Goal: Task Accomplishment & Management: Complete application form

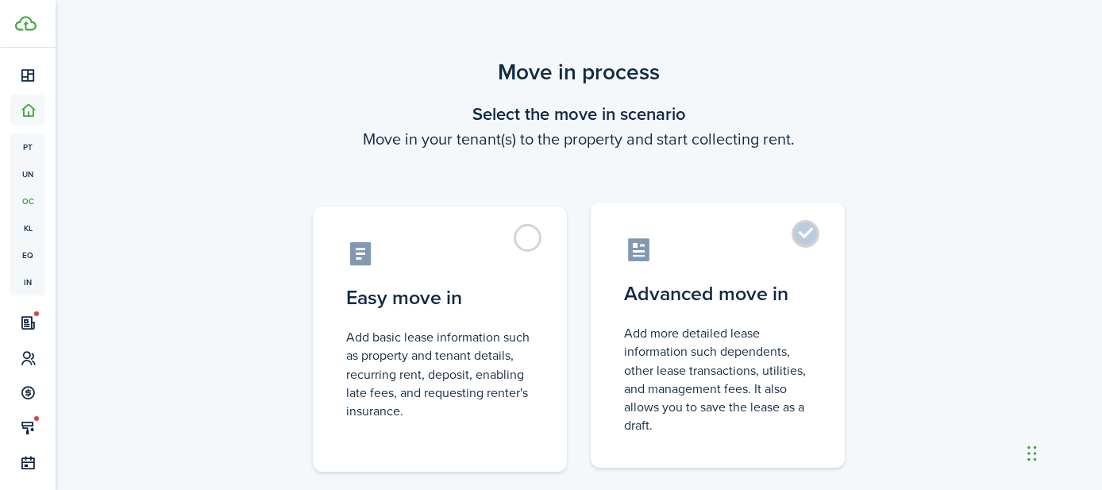
click at [804, 237] on label "Advanced move in Add more detailed lease information such dependents, other lea…" at bounding box center [718, 334] width 254 height 265
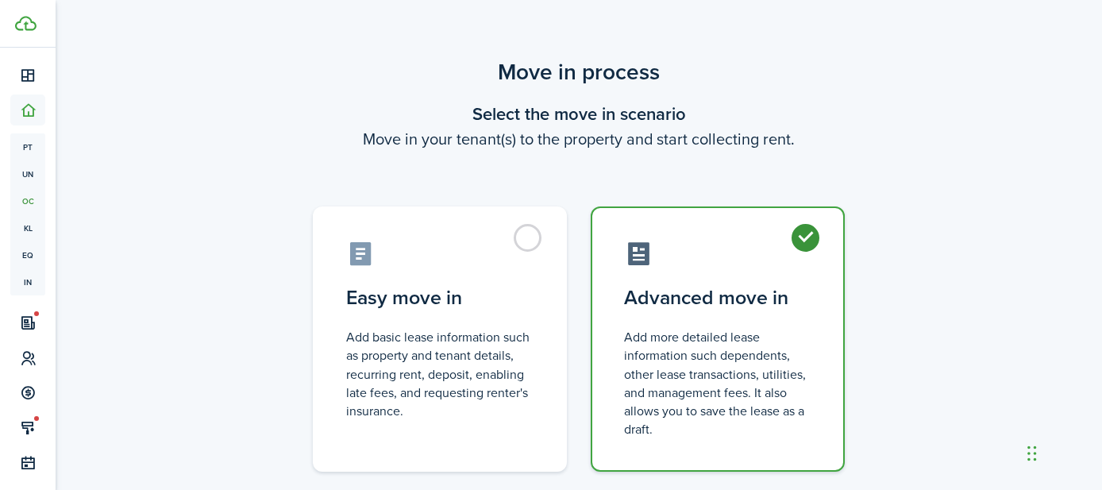
radio input "true"
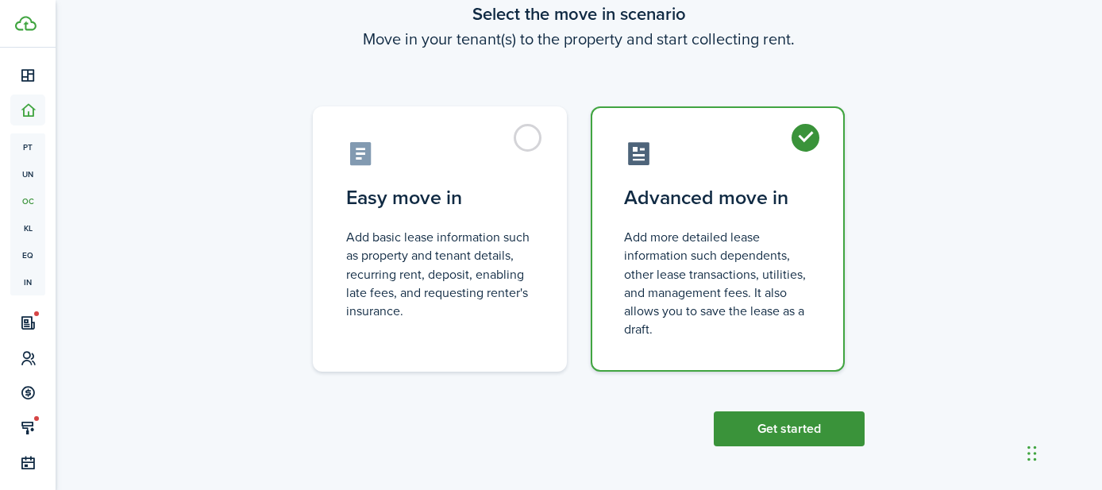
click at [771, 415] on button "Get started" at bounding box center [789, 428] width 151 height 35
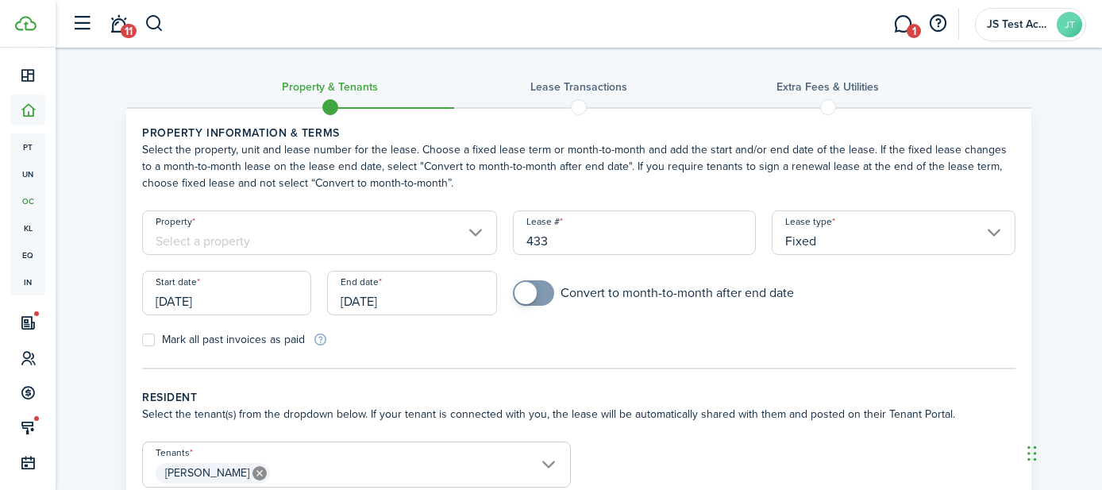
click at [415, 225] on input "Property" at bounding box center [319, 232] width 355 height 44
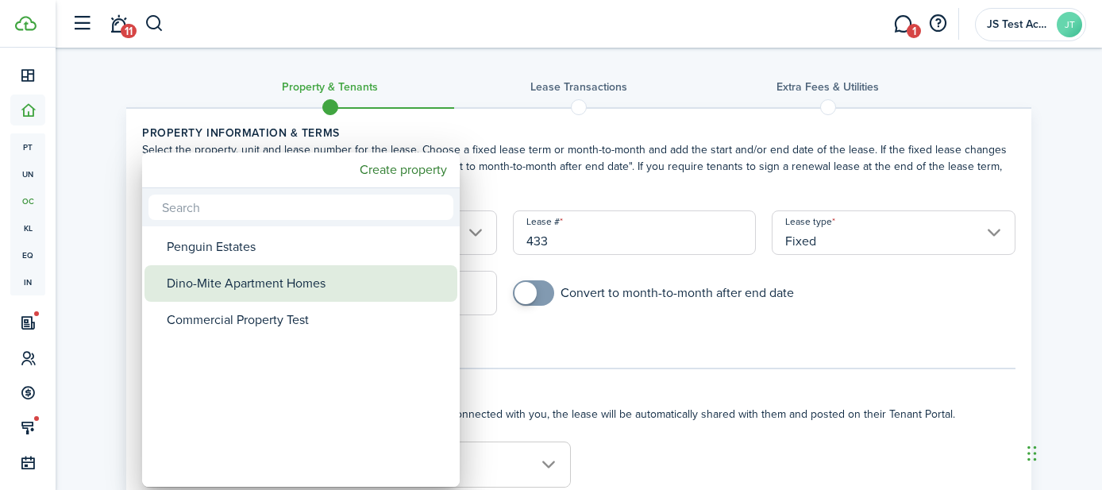
click at [318, 276] on div "Dino-Mite Apartment Homes" at bounding box center [307, 283] width 281 height 37
type input "Dino-Mite Apartment Homes"
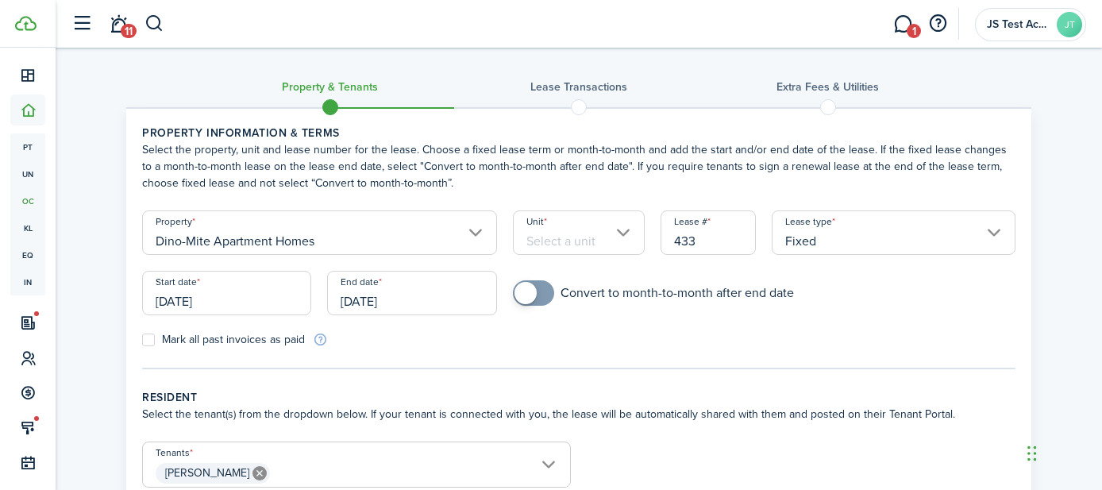
click at [566, 239] on input "Unit" at bounding box center [579, 232] width 133 height 44
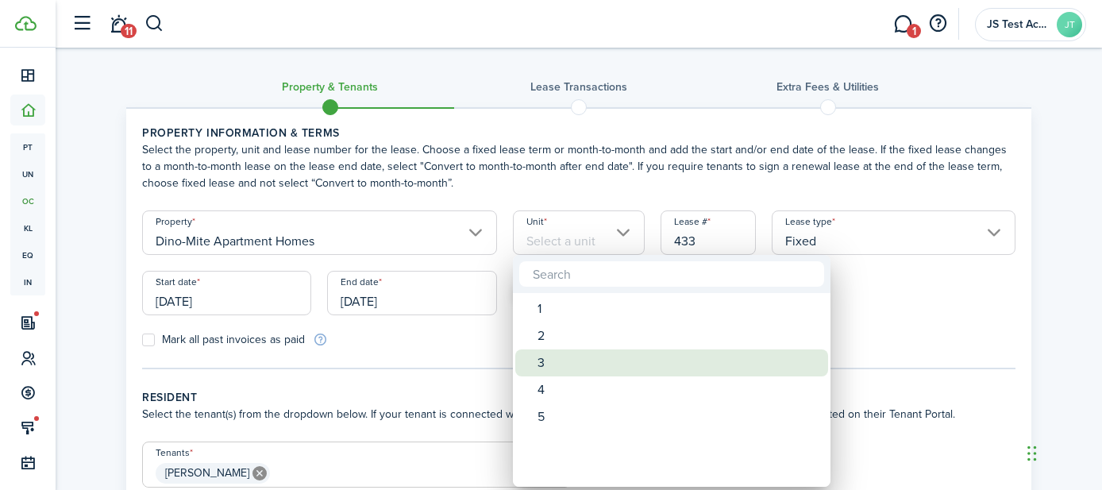
click at [549, 363] on div "3" at bounding box center [678, 362] width 281 height 27
type input "3"
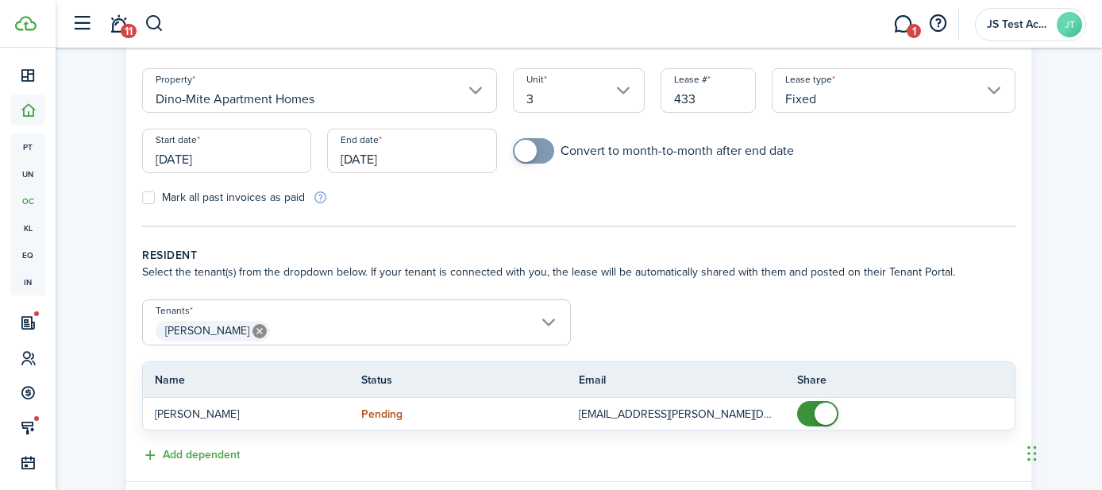
scroll to position [237, 0]
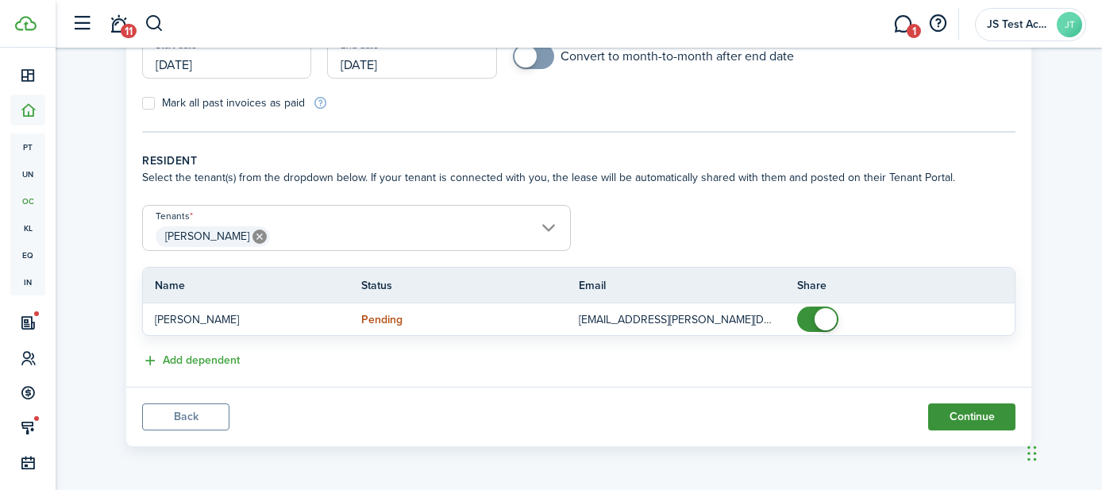
click at [945, 408] on button "Continue" at bounding box center [971, 416] width 87 height 27
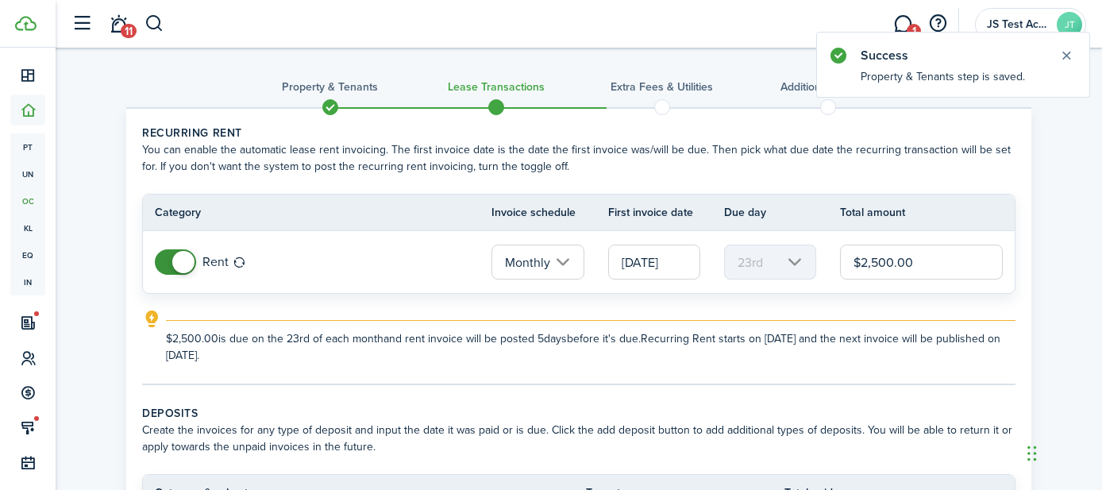
click at [168, 266] on span at bounding box center [176, 261] width 16 height 25
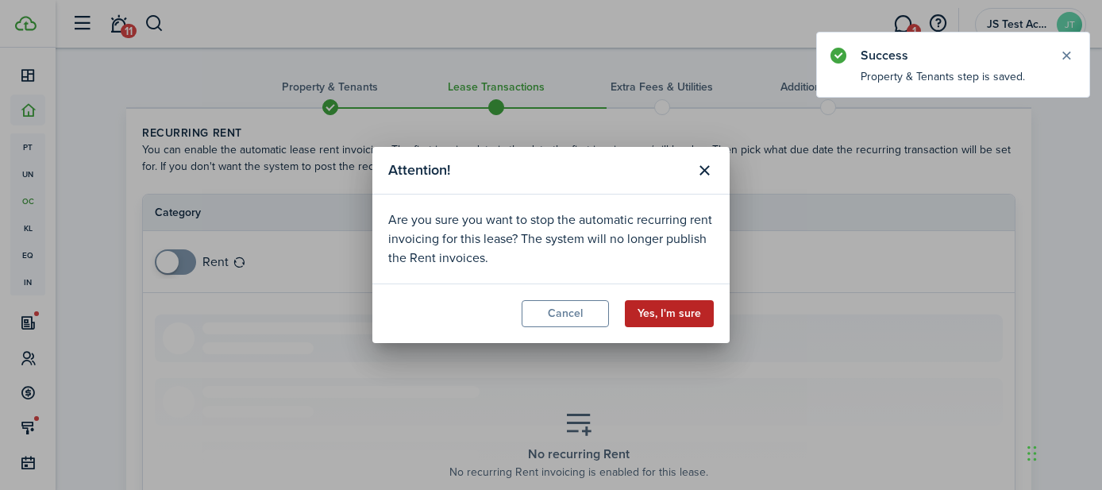
click at [672, 312] on button "Yes, I'm sure" at bounding box center [669, 313] width 89 height 27
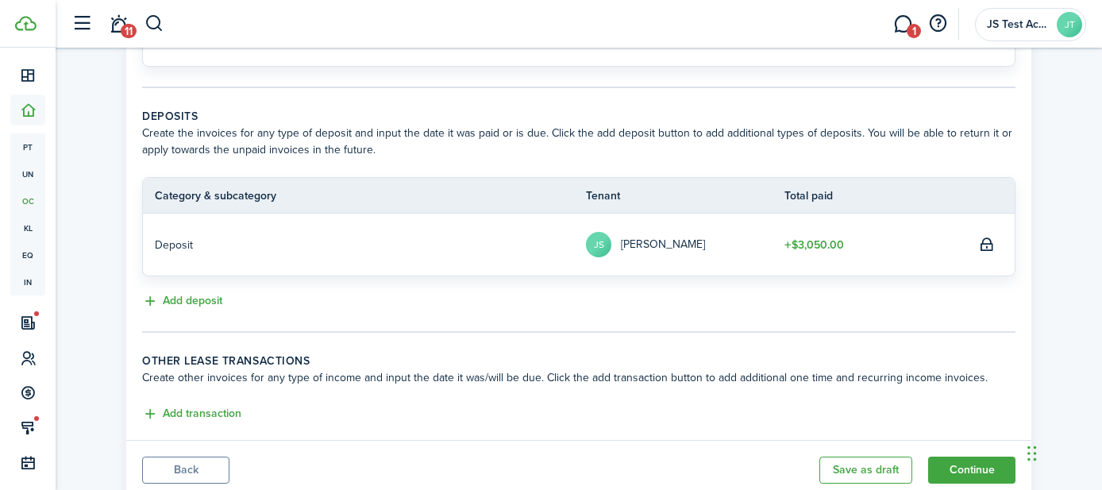
scroll to position [577, 0]
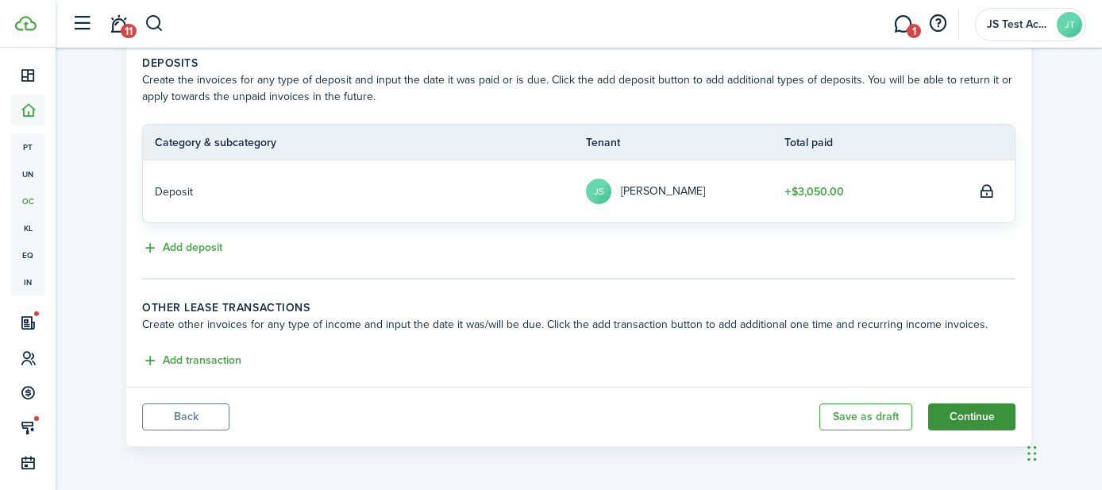
click at [969, 414] on button "Continue" at bounding box center [971, 416] width 87 height 27
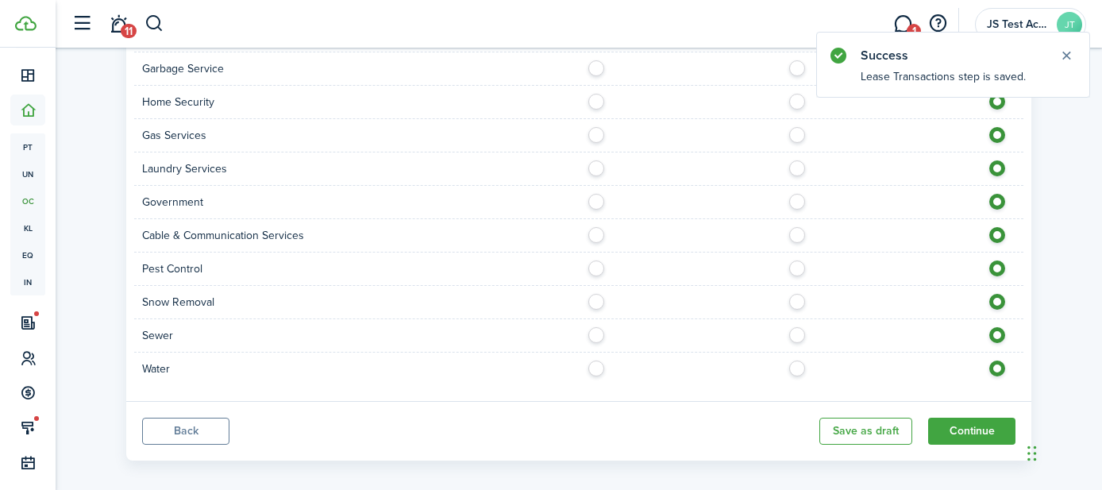
scroll to position [806, 0]
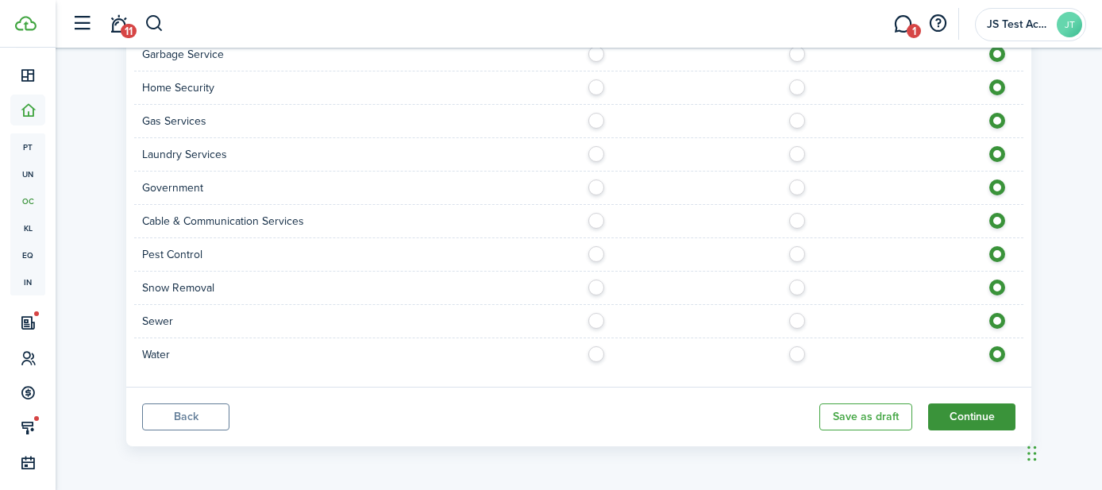
click at [962, 416] on button "Continue" at bounding box center [971, 416] width 87 height 27
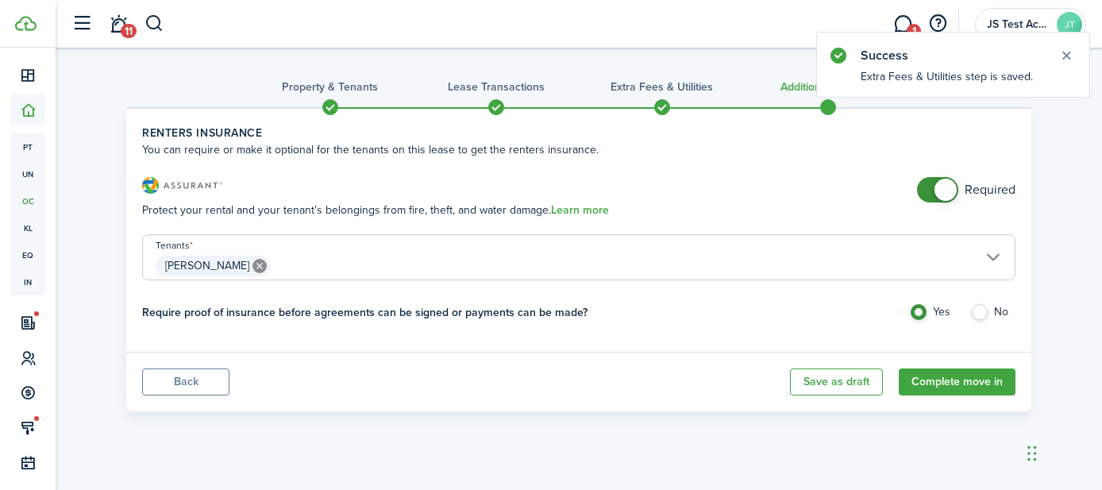
checkbox input "false"
click at [930, 193] on span at bounding box center [938, 189] width 16 height 25
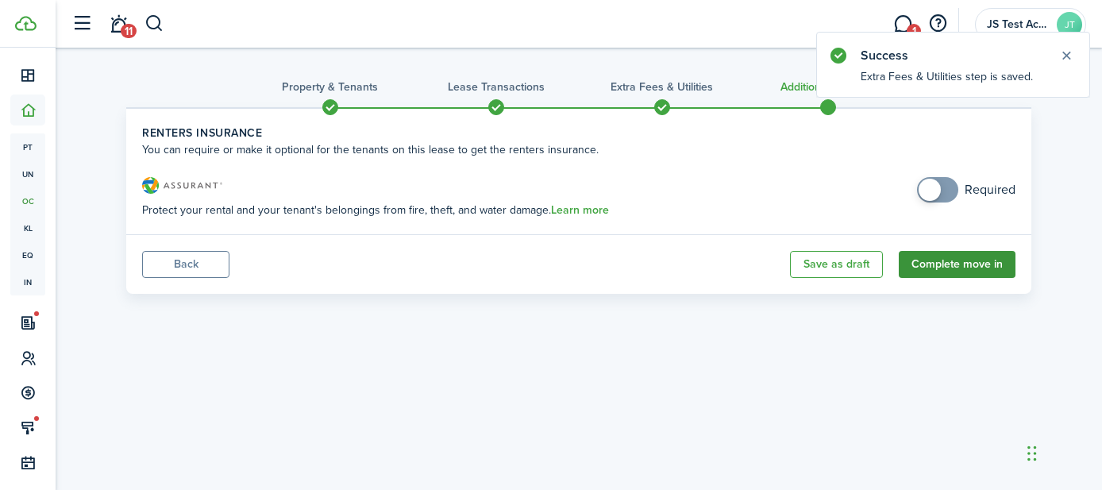
click at [939, 260] on button "Complete move in" at bounding box center [957, 264] width 117 height 27
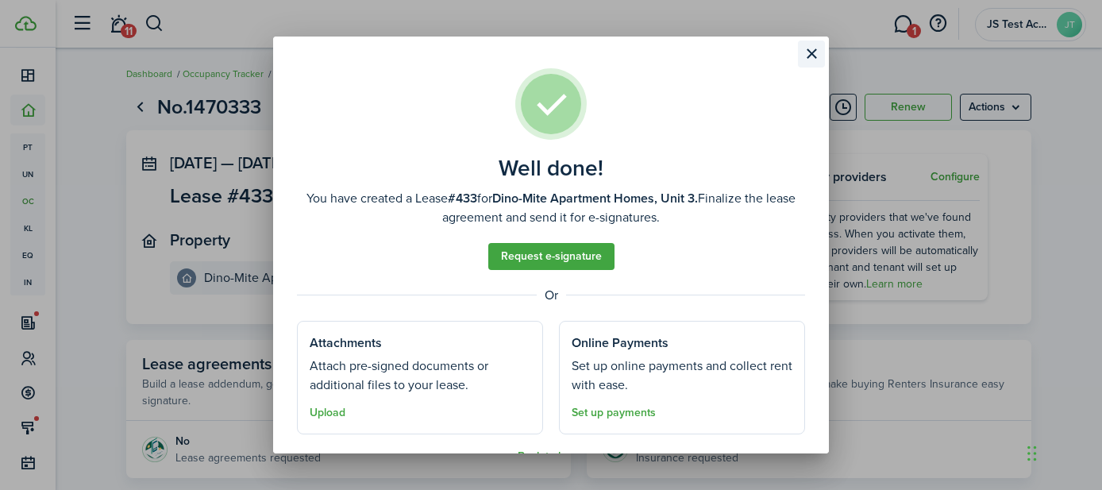
click at [815, 55] on button "Close modal" at bounding box center [811, 53] width 27 height 27
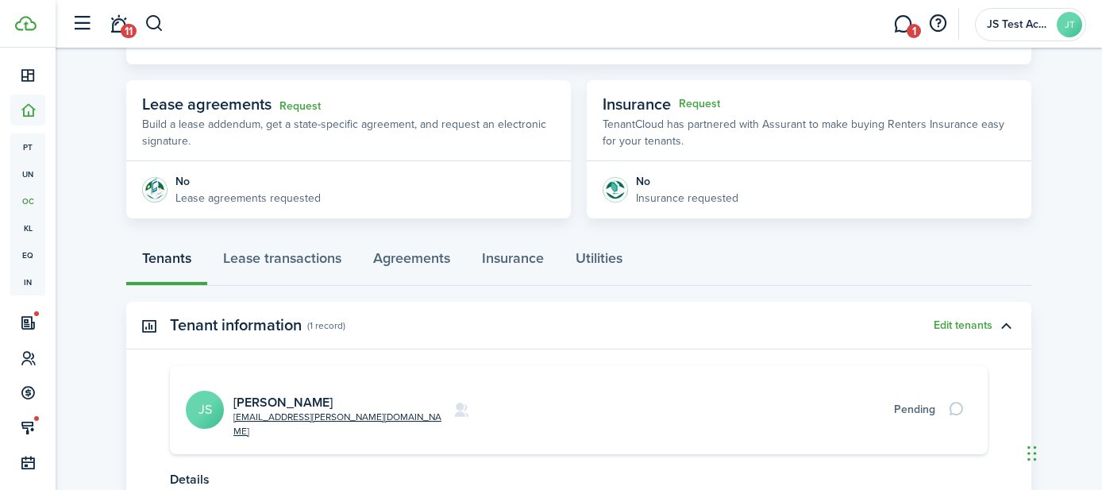
scroll to position [293, 0]
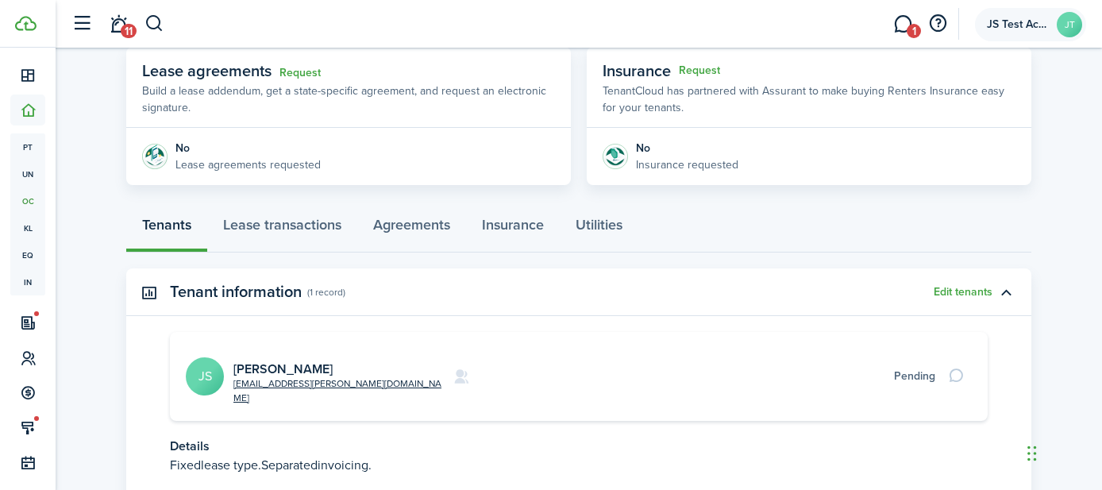
click at [1017, 21] on span "JS Test Account" at bounding box center [1019, 24] width 64 height 11
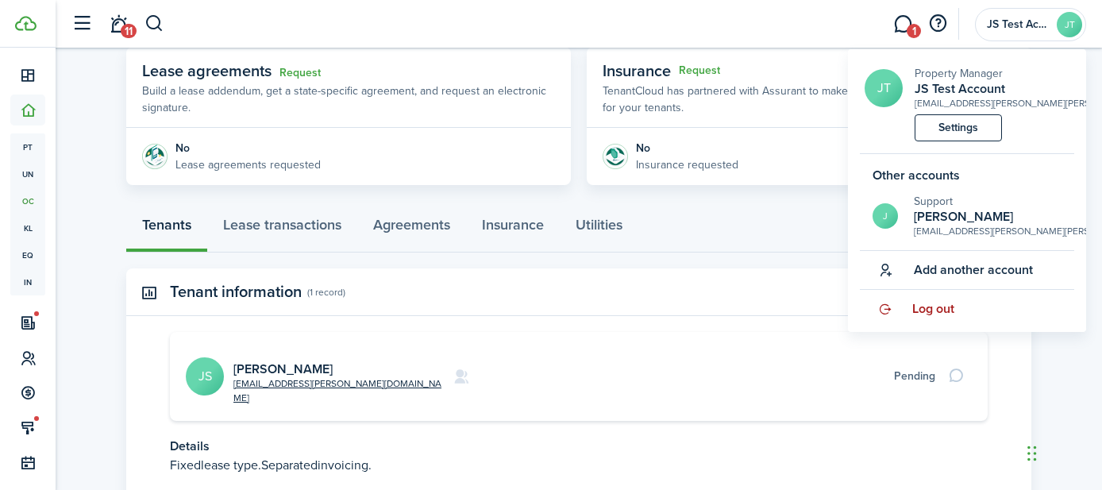
click at [931, 312] on span "Log out" at bounding box center [933, 309] width 42 height 14
